Goal: Information Seeking & Learning: Find specific fact

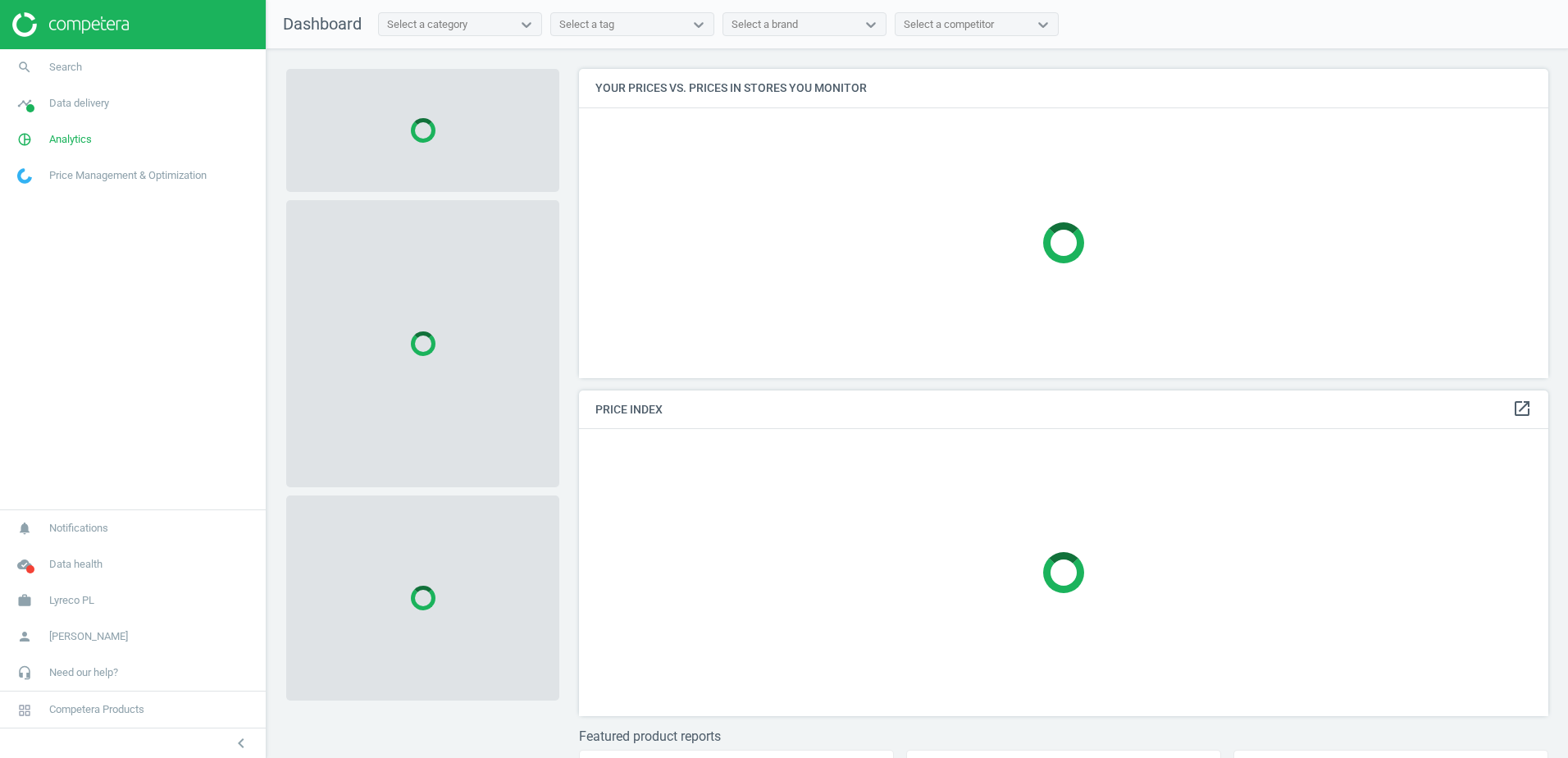
scroll to position [334, 982]
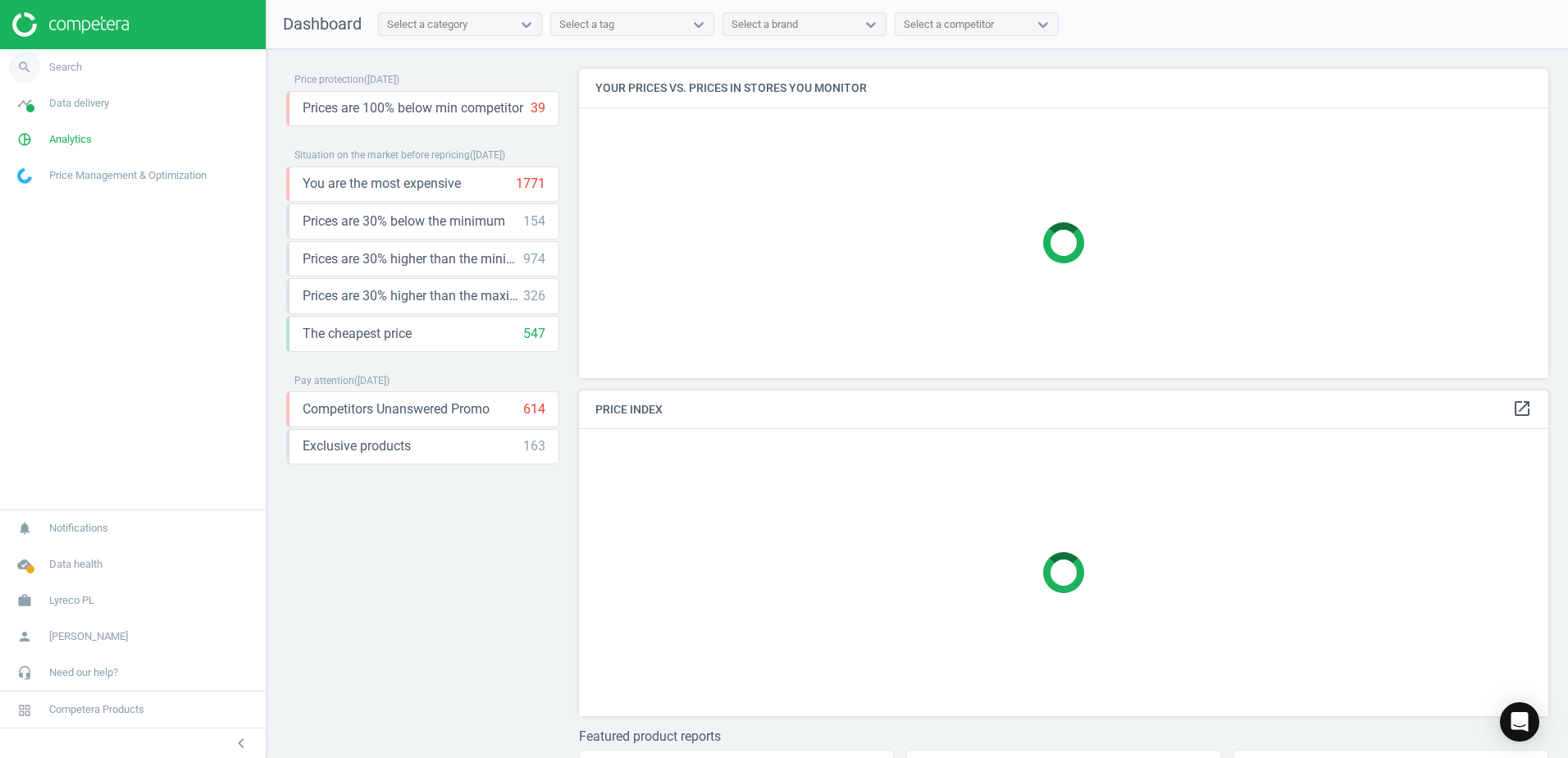
click at [61, 67] on span "Search" at bounding box center [66, 67] width 33 height 15
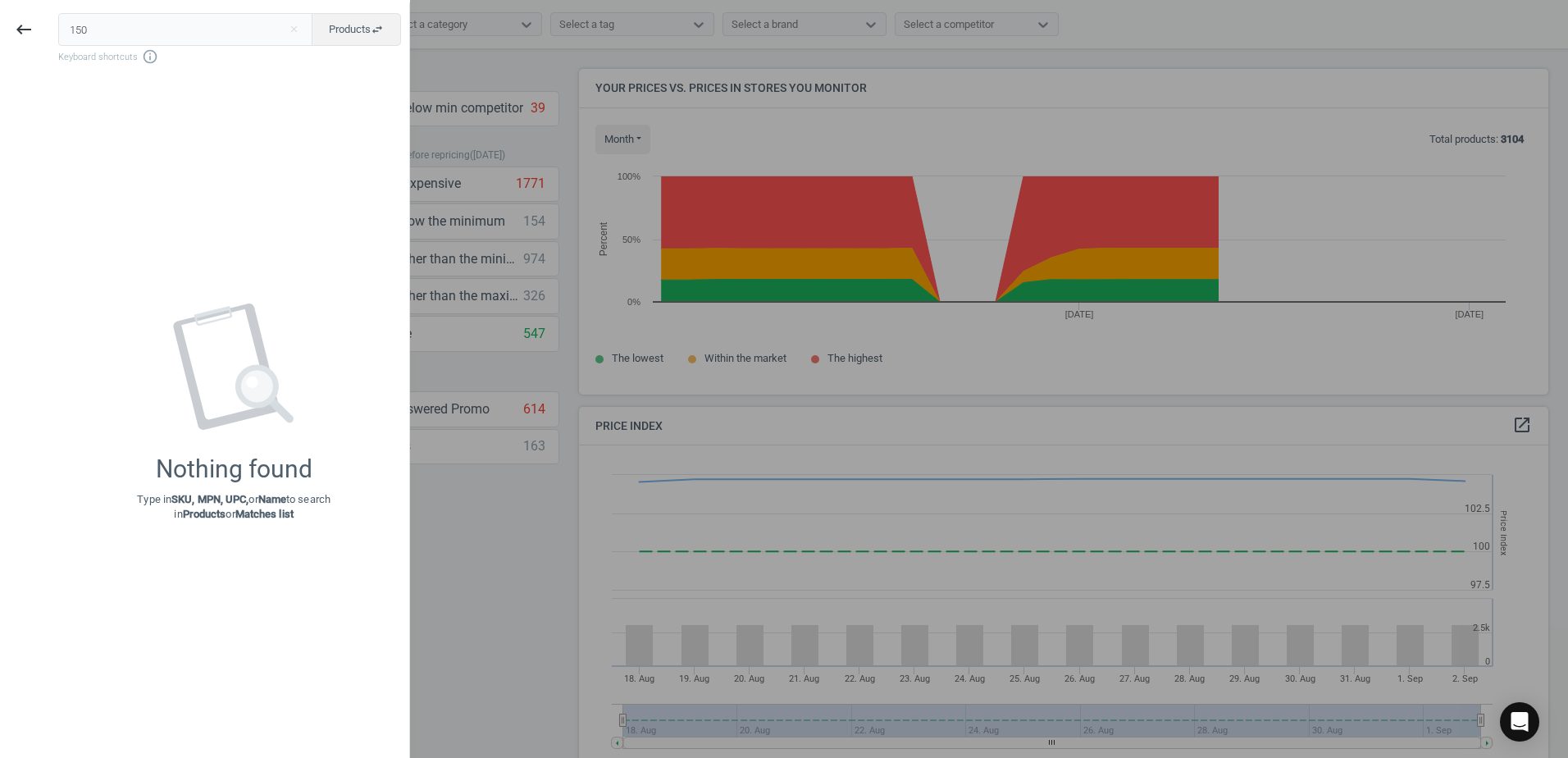
scroll to position [402, 982]
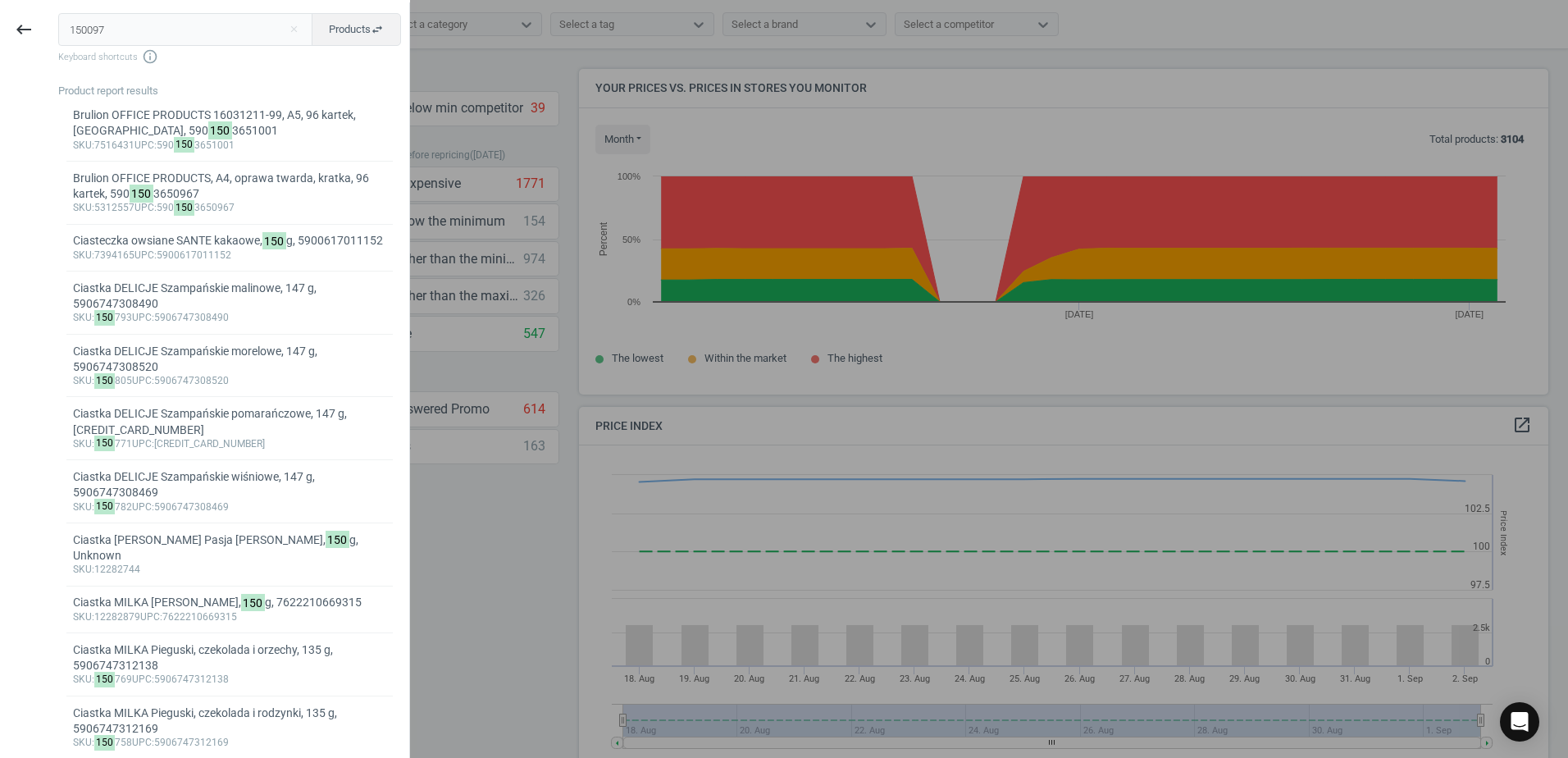
type input "150097"
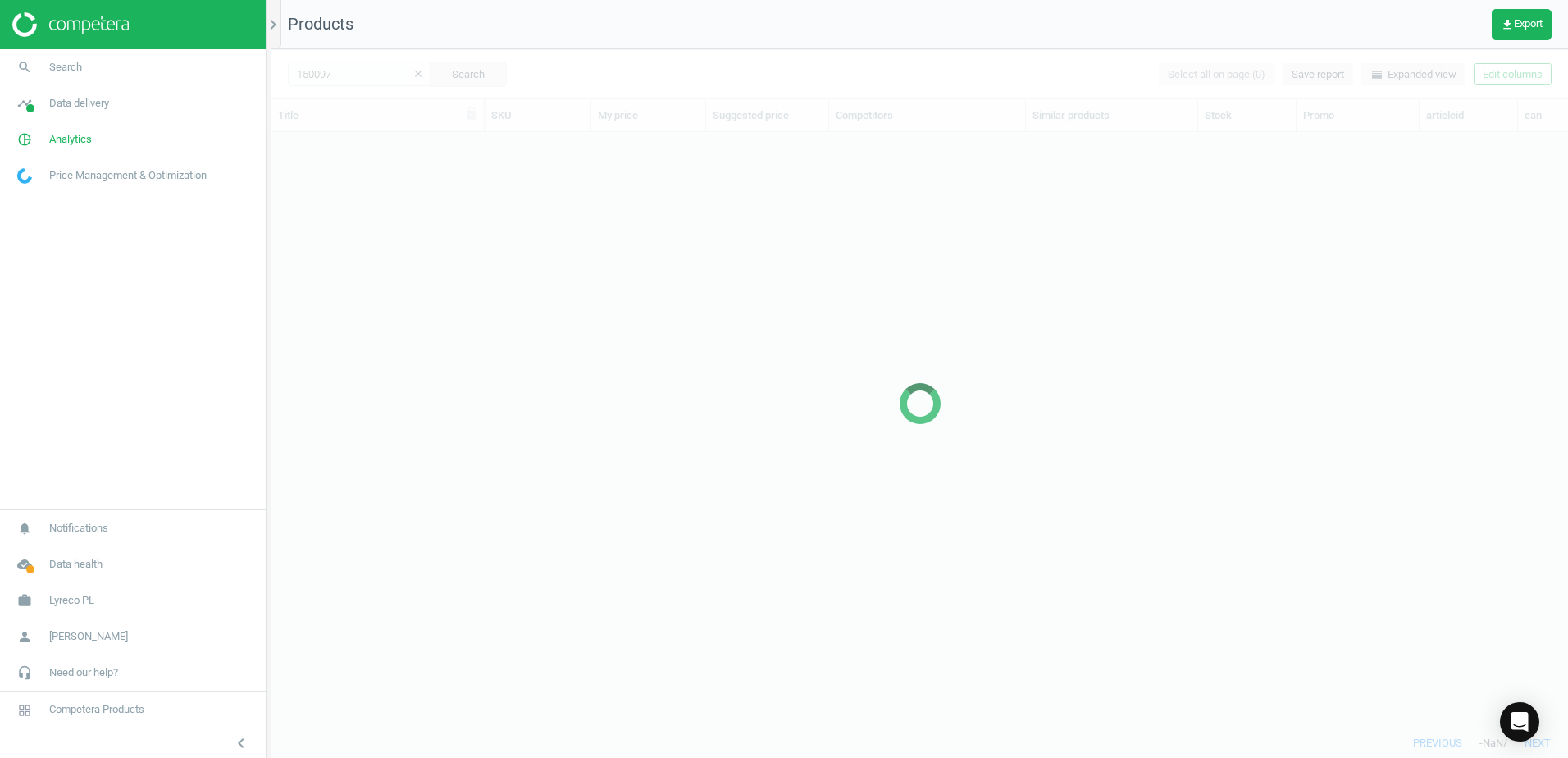
scroll to position [570, 1284]
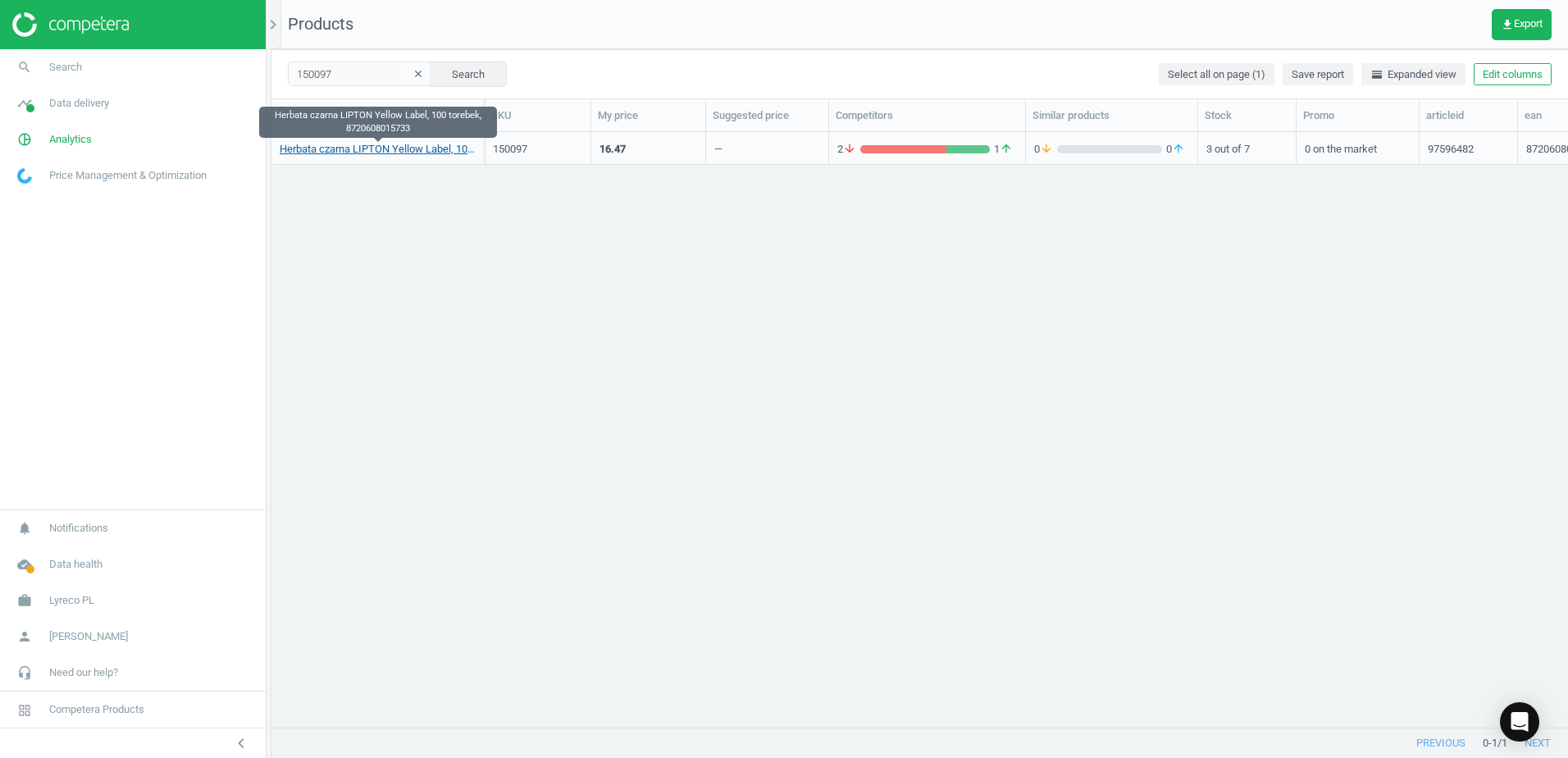
click at [403, 147] on link "Herbata czarna LIPTON Yellow Label, 100 torebek, 8720608015733" at bounding box center [377, 149] width 196 height 15
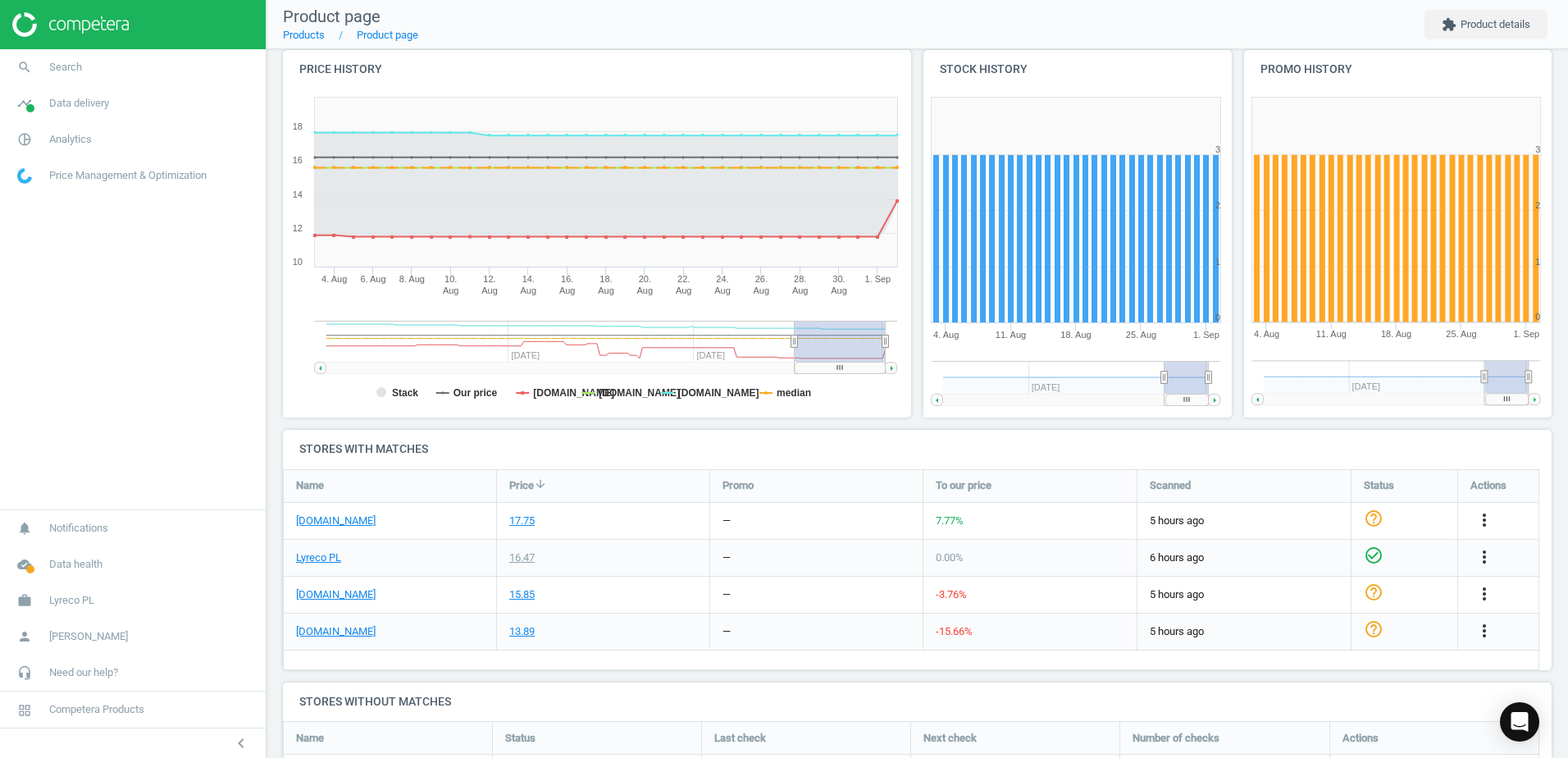
scroll to position [246, 0]
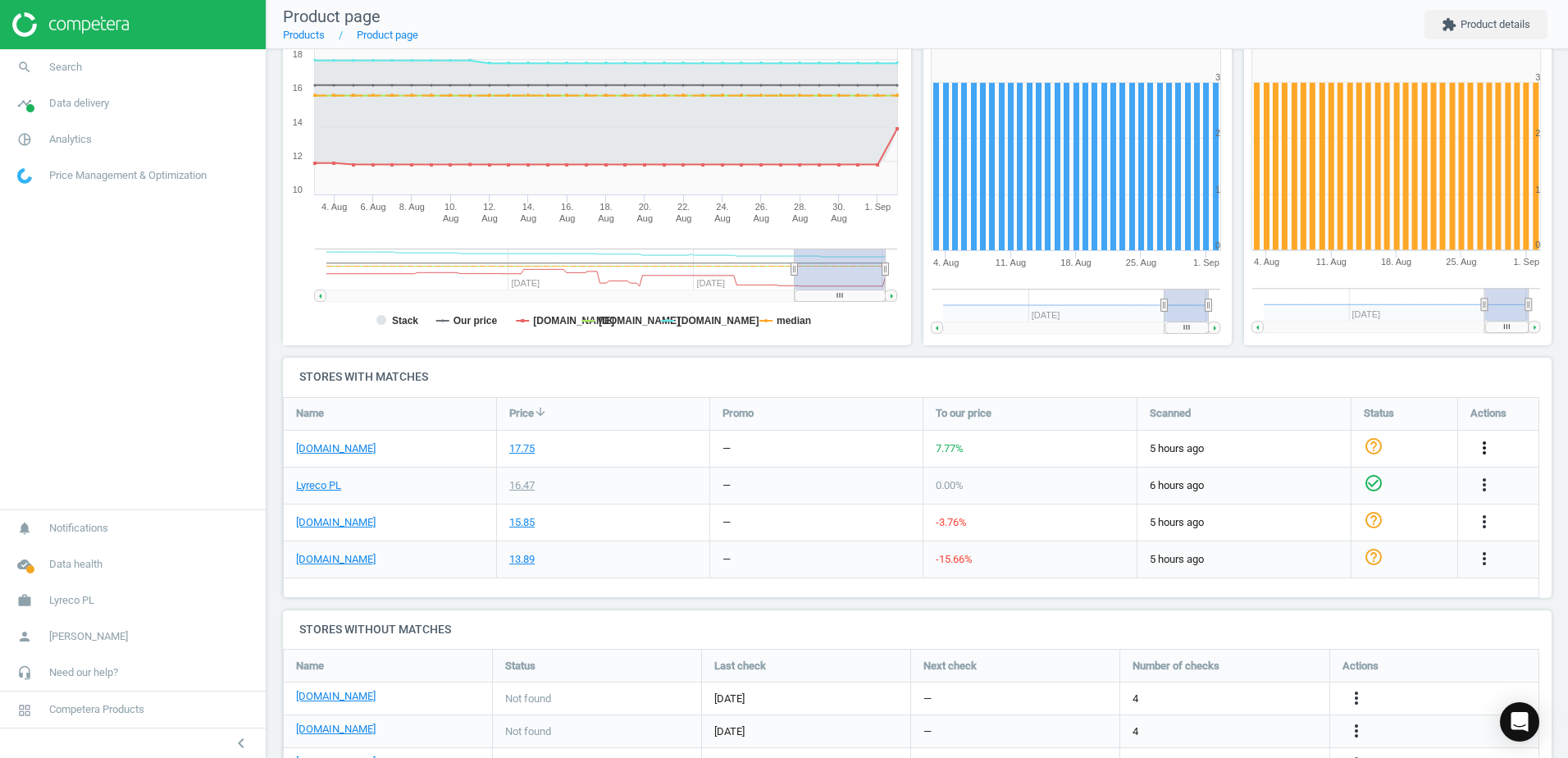
click at [1489, 451] on icon "more_vert" at bounding box center [1484, 448] width 19 height 19
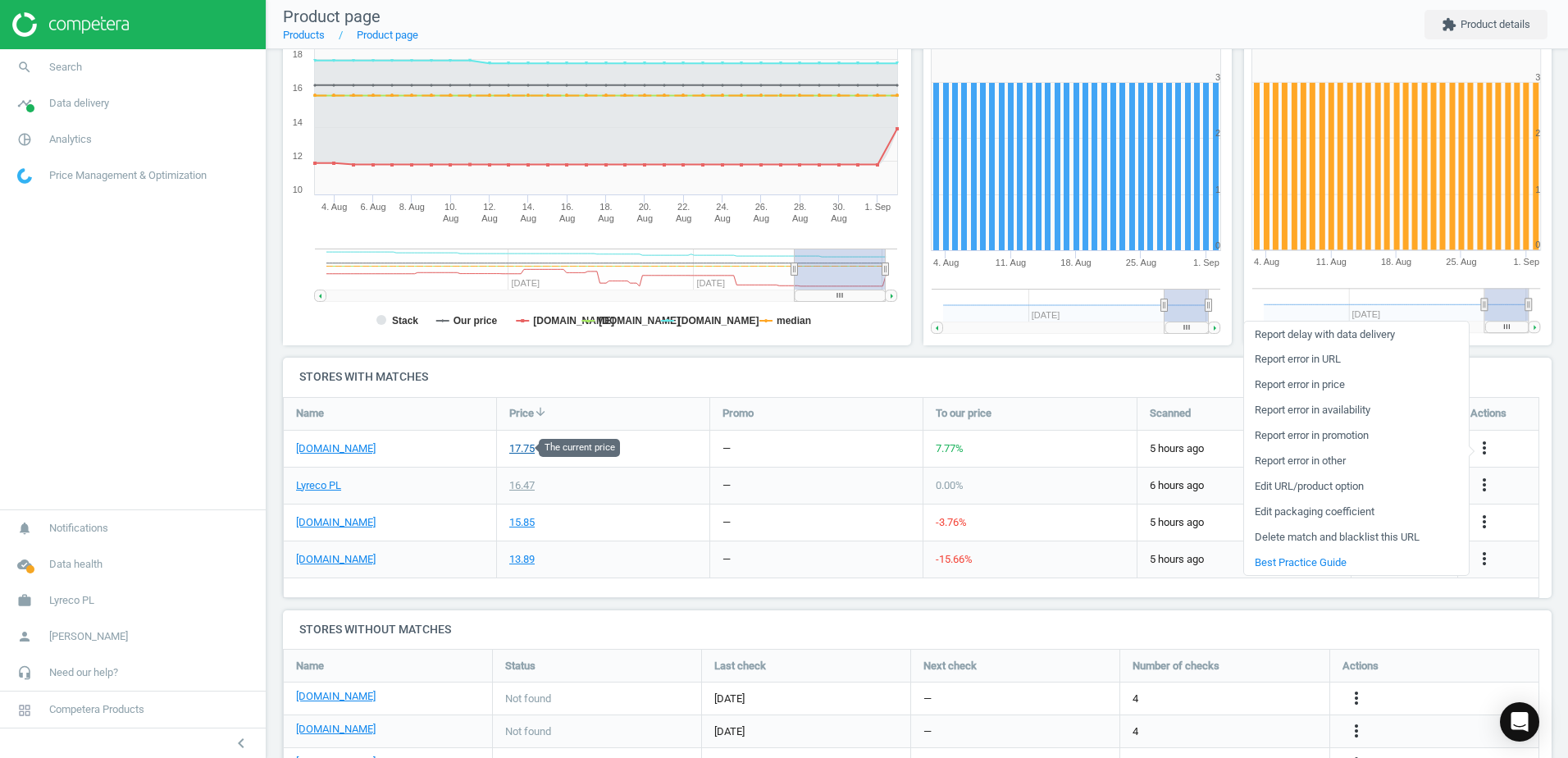
click at [527, 451] on div "17.75" at bounding box center [522, 448] width 25 height 15
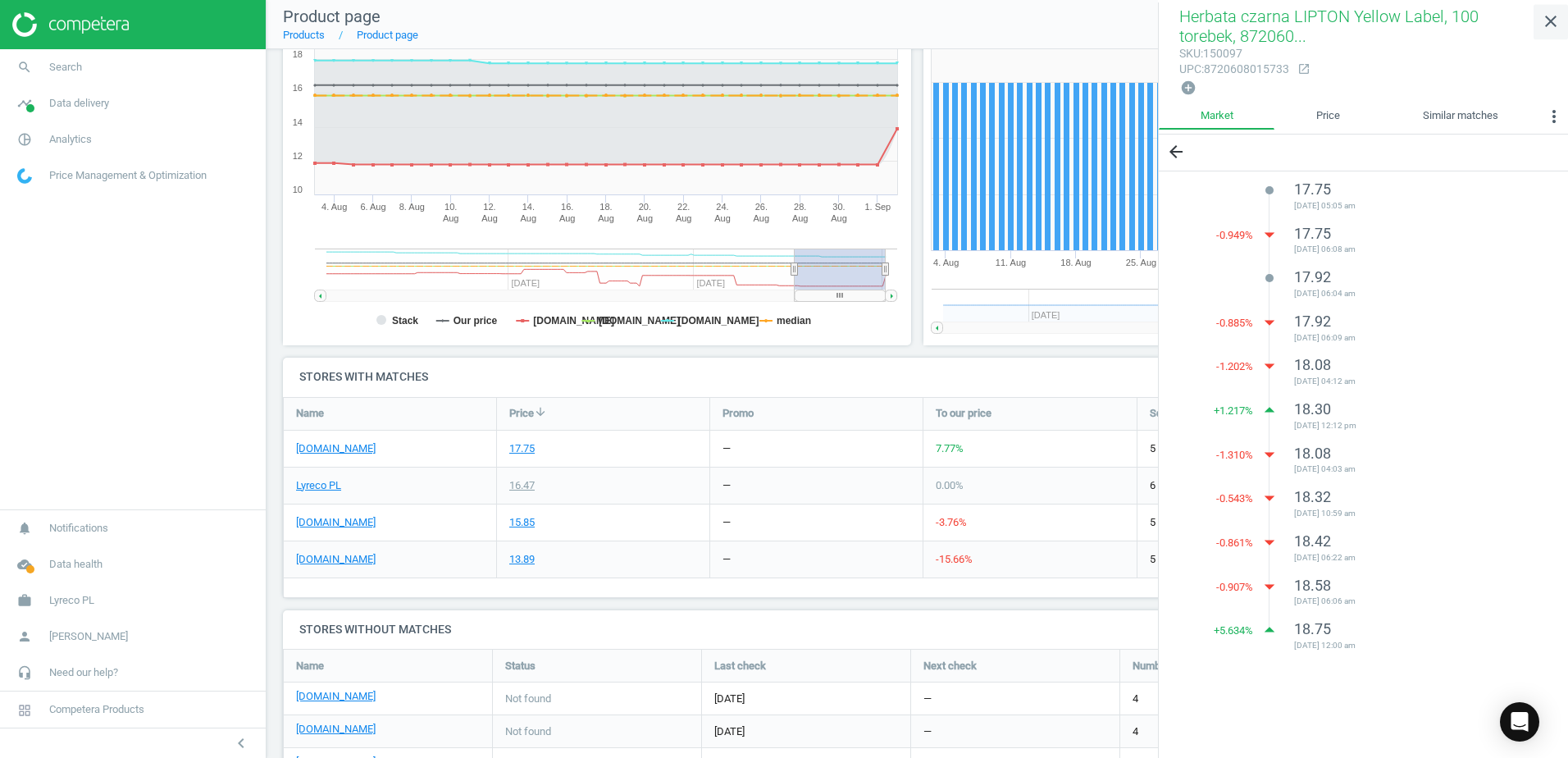
click at [1559, 24] on icon "close" at bounding box center [1551, 21] width 19 height 19
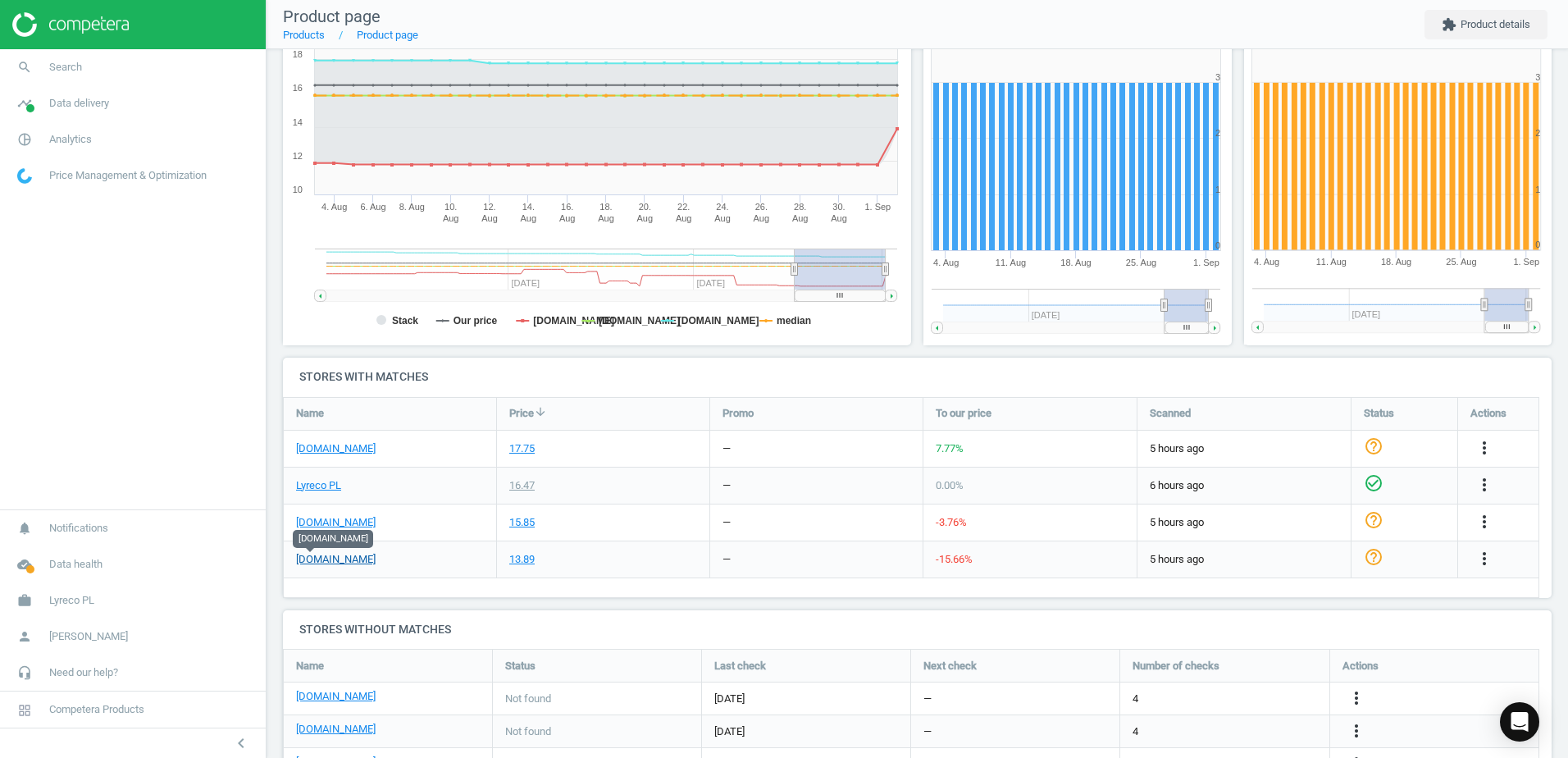
click at [312, 557] on link "[DOMAIN_NAME]" at bounding box center [335, 559] width 79 height 15
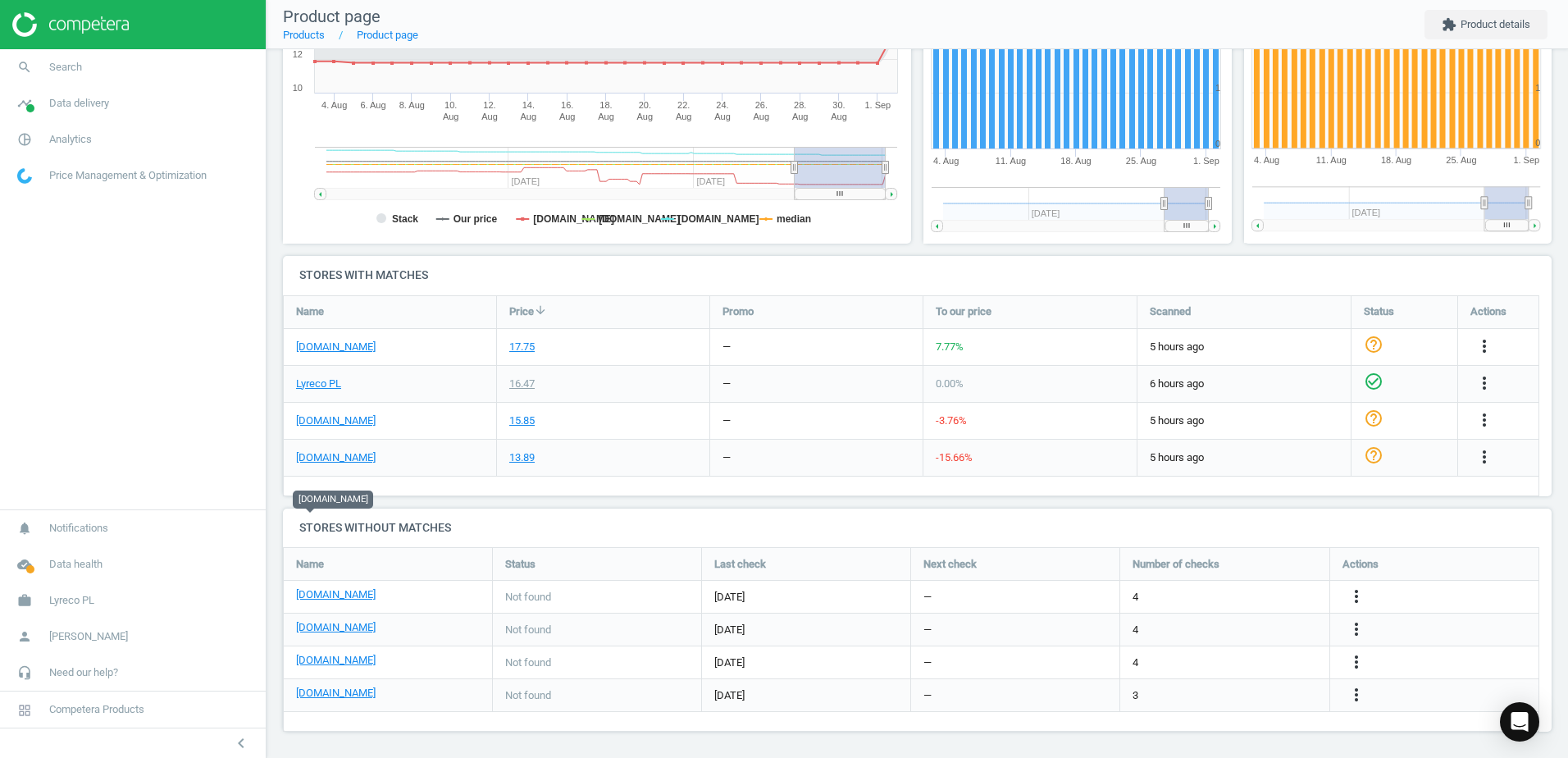
scroll to position [350, 0]
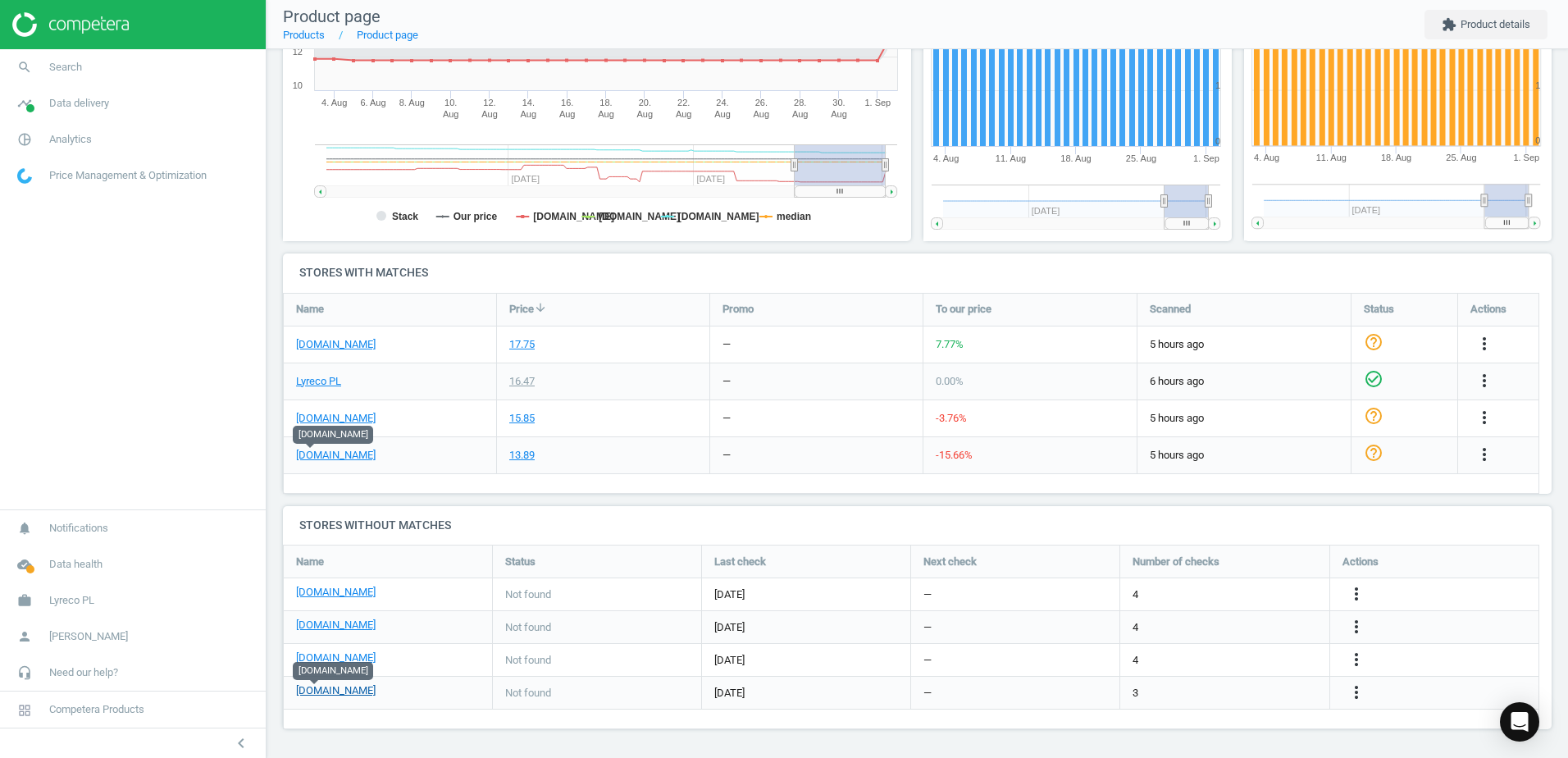
click at [305, 689] on link "[DOMAIN_NAME]" at bounding box center [335, 690] width 79 height 15
